Goal: Transaction & Acquisition: Book appointment/travel/reservation

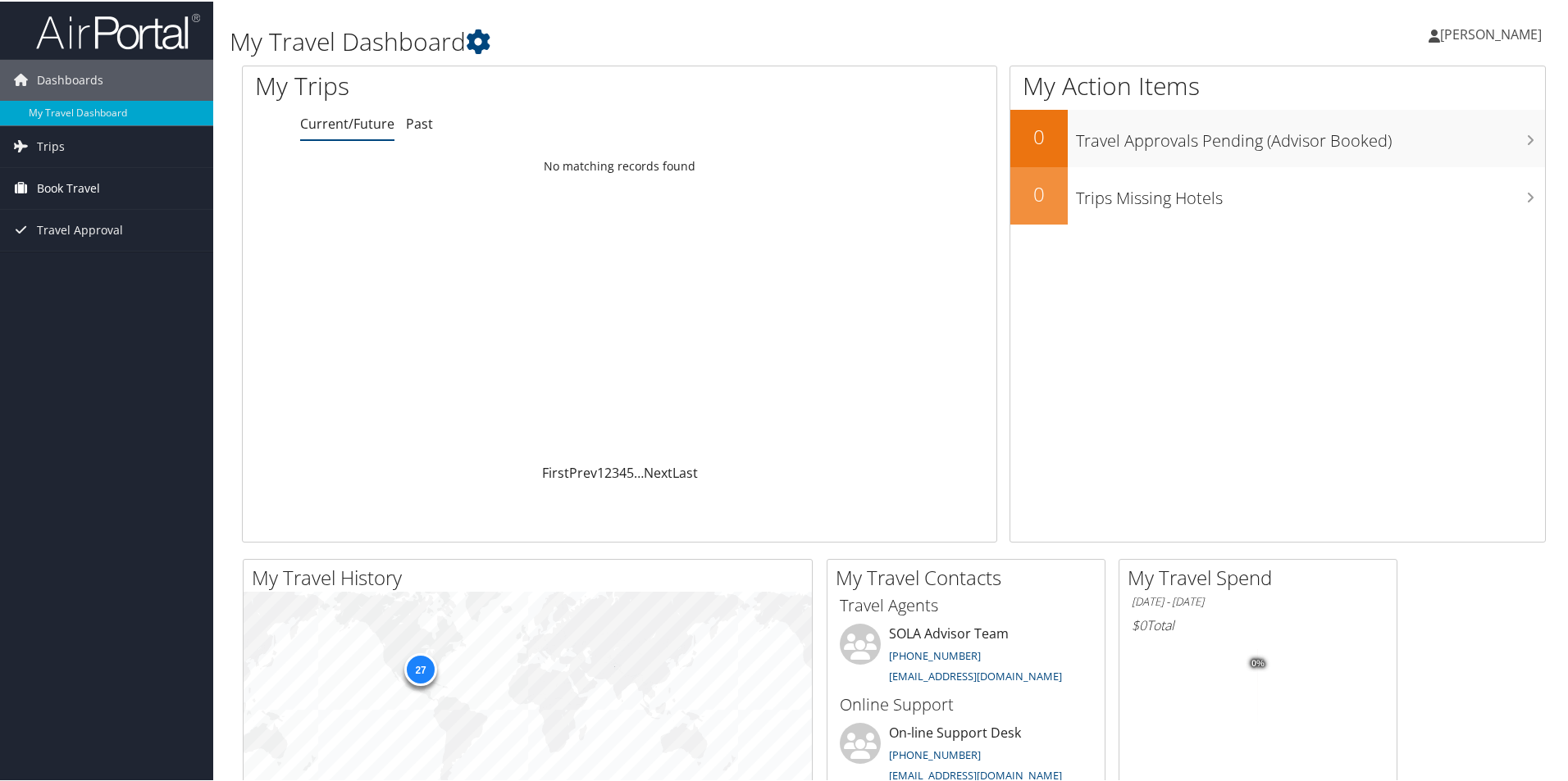
click at [83, 183] on span "Book Travel" at bounding box center [68, 186] width 63 height 41
click at [128, 242] on link "Book/Manage Online Trips" at bounding box center [107, 244] width 214 height 25
